Goal: Task Accomplishment & Management: Use online tool/utility

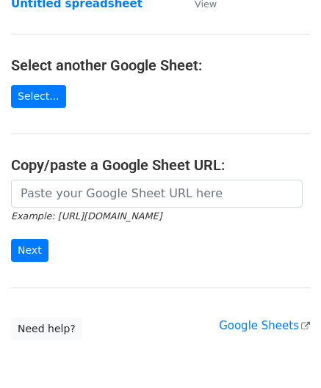
scroll to position [147, 0]
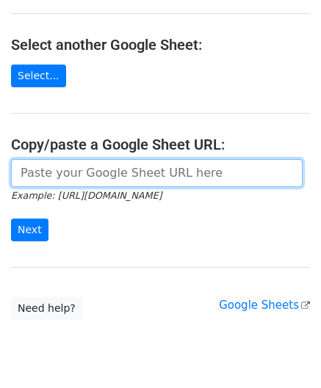
drag, startPoint x: 126, startPoint y: 169, endPoint x: 131, endPoint y: 158, distance: 12.1
click at [126, 169] on input "url" at bounding box center [156, 173] width 291 height 28
paste input "[URL][DOMAIN_NAME]"
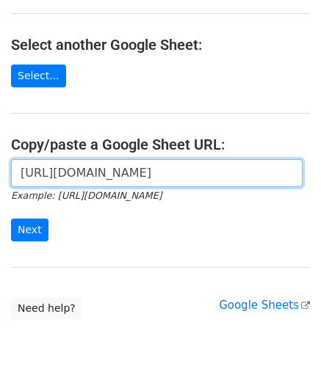
scroll to position [0, 310]
type input "[URL][DOMAIN_NAME]"
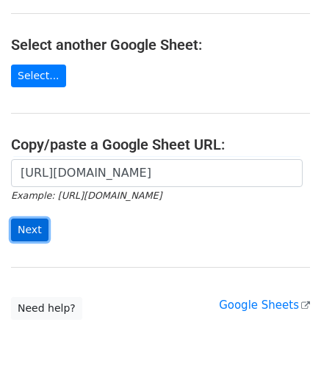
click at [30, 225] on input "Next" at bounding box center [29, 230] width 37 height 23
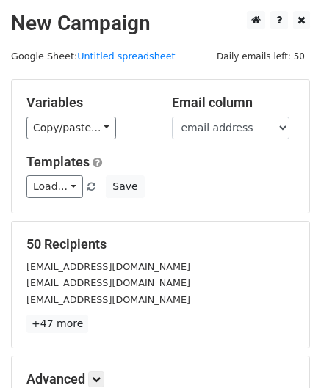
scroll to position [179, 0]
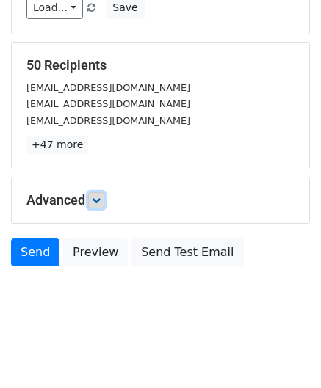
click at [97, 197] on icon at bounding box center [96, 200] width 9 height 9
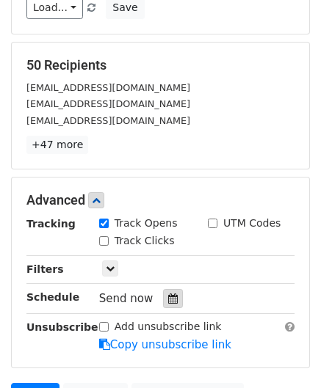
click at [168, 301] on icon at bounding box center [173, 299] width 10 height 10
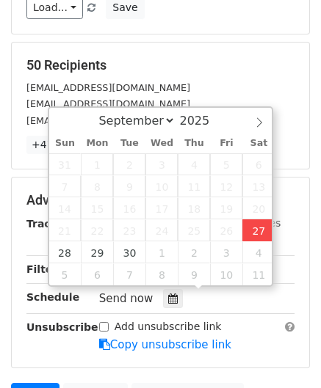
type input "[DATE] 14:39"
type input "02"
type input "39"
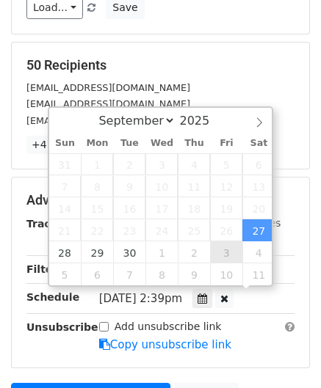
scroll to position [0, 0]
paste input "5"
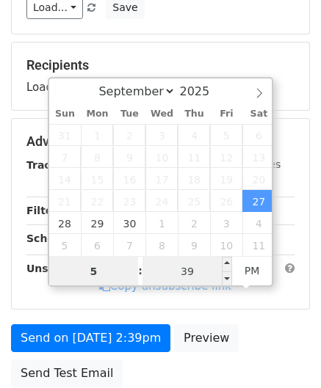
type input "5"
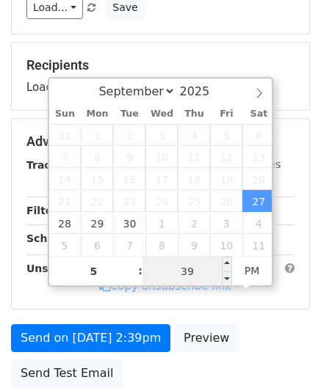
type input "[DATE] 17:39"
type input "05"
click at [208, 271] on input "39" at bounding box center [187, 271] width 90 height 29
type input "00"
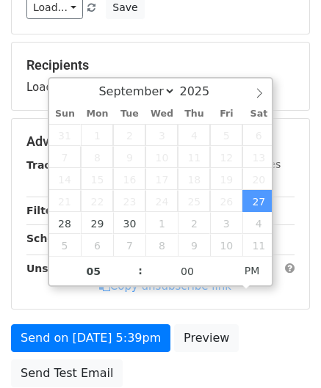
type input "[DATE] 17:00"
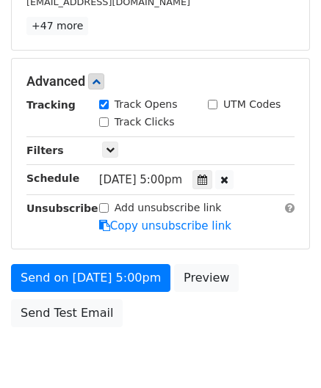
scroll to position [336, 0]
